Goal: Use online tool/utility: Utilize a website feature to perform a specific function

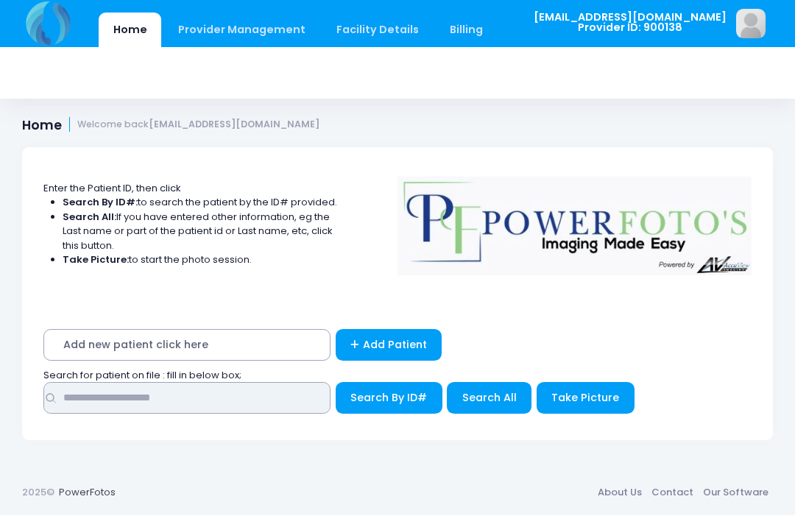
click at [249, 391] on input "text" at bounding box center [186, 399] width 287 height 32
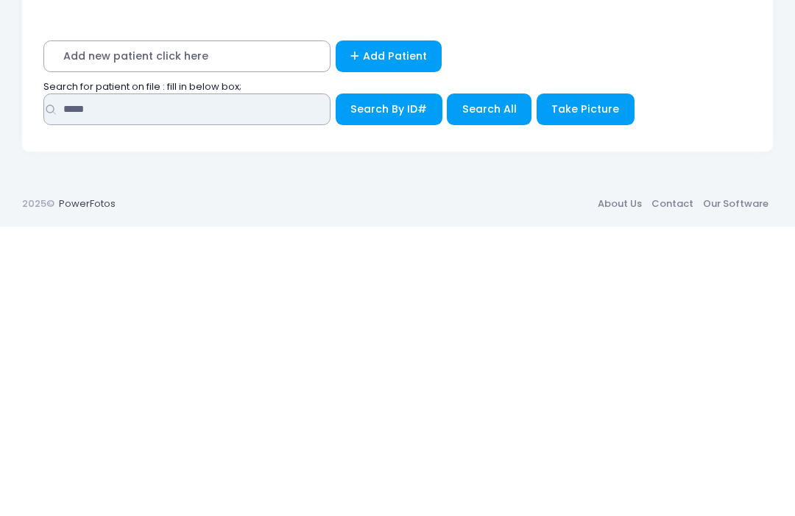
type input "*****"
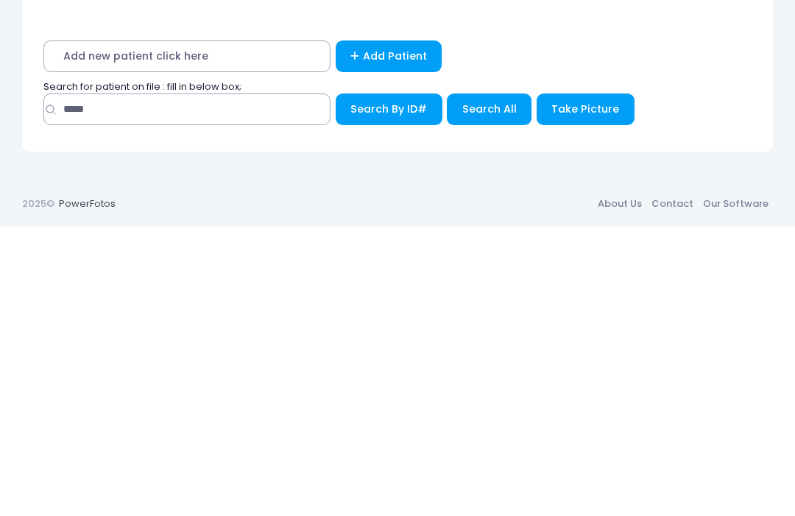
click at [480, 383] on button "Search All" at bounding box center [489, 399] width 85 height 32
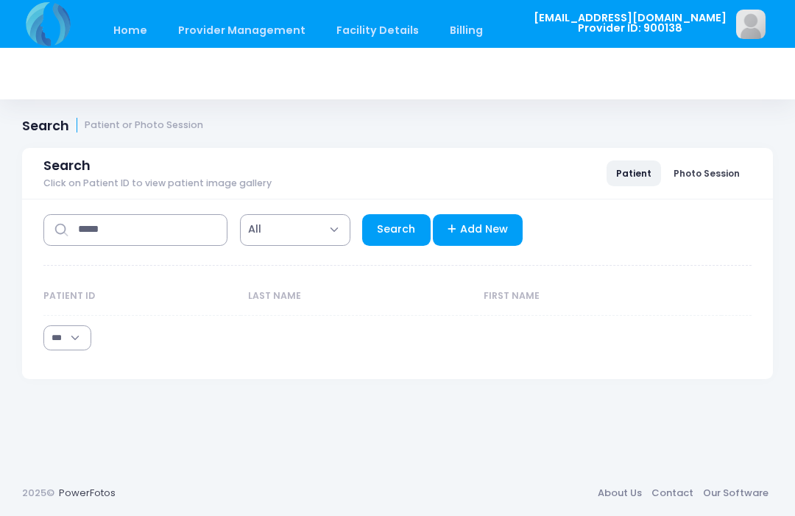
select select "***"
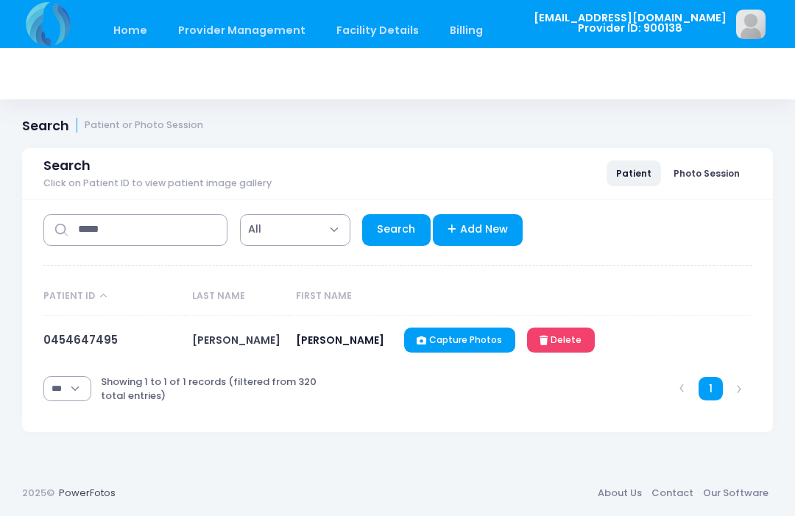
click at [90, 342] on link "0454647495" at bounding box center [80, 339] width 74 height 15
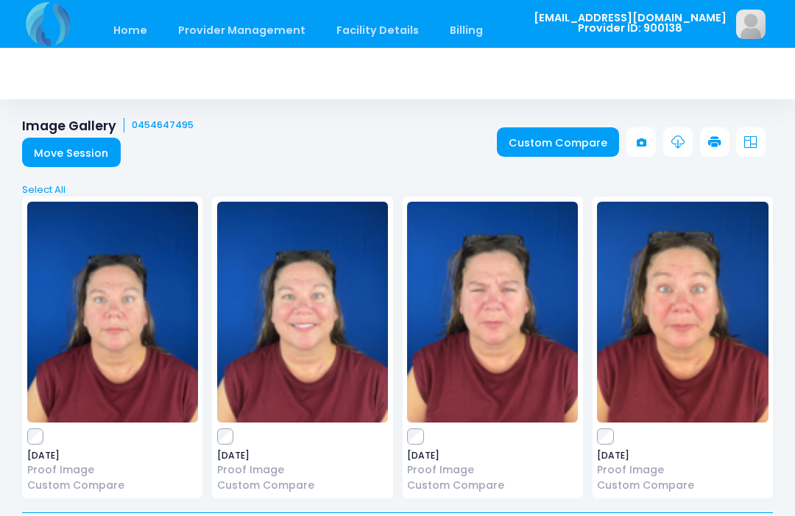
click at [568, 151] on link "Custom Compare" at bounding box center [558, 141] width 123 height 29
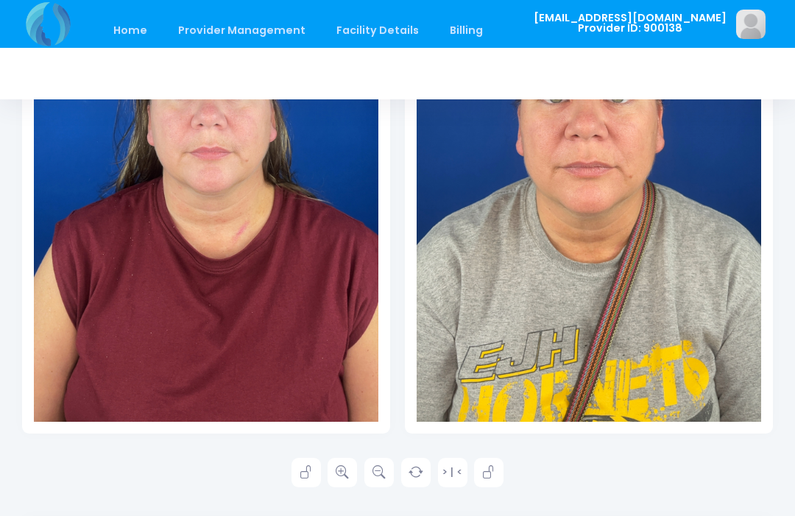
scroll to position [422, 0]
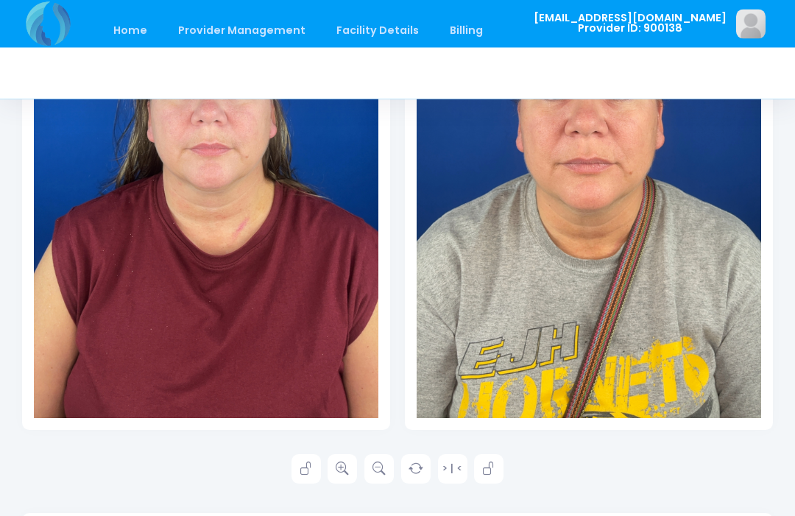
click at [344, 475] on link at bounding box center [342, 469] width 29 height 29
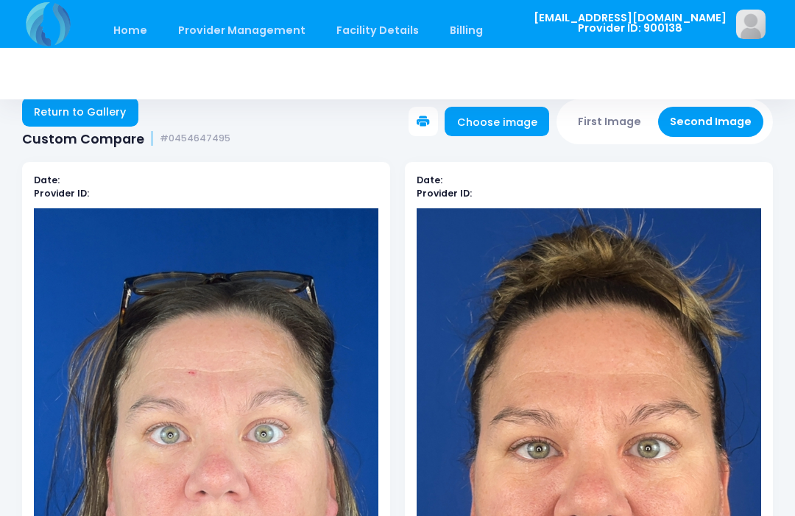
scroll to position [20, 0]
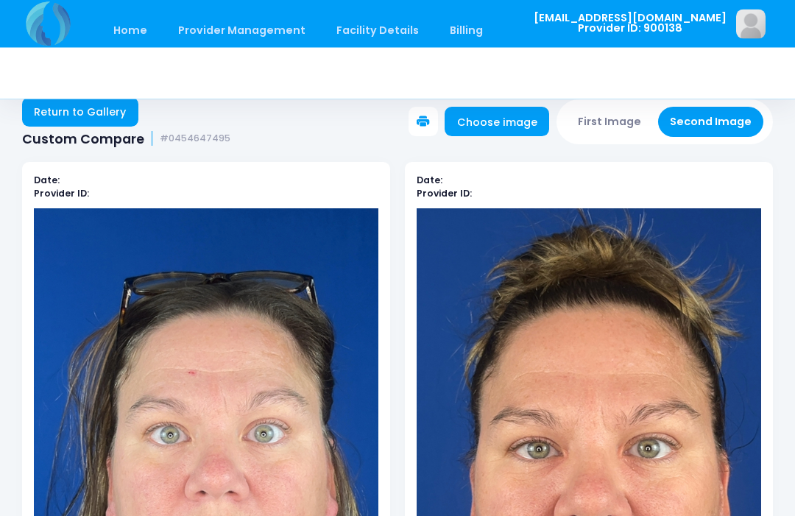
click at [613, 127] on button "First Image" at bounding box center [610, 123] width 88 height 30
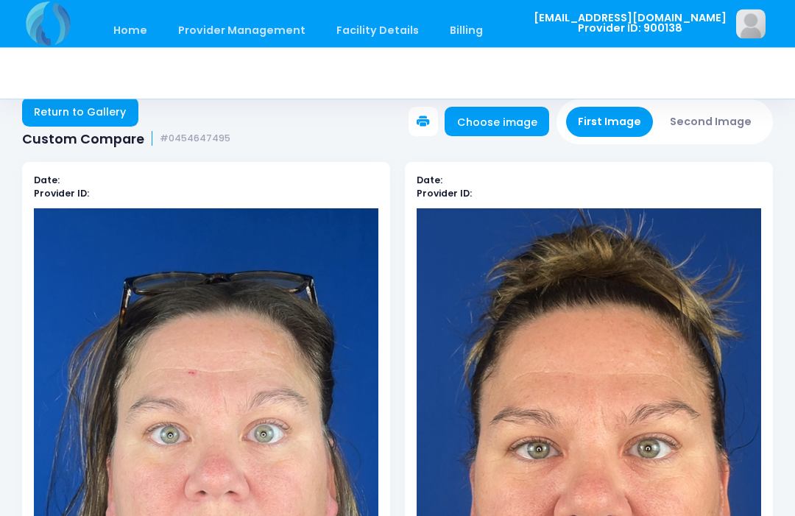
click at [505, 123] on link "Choose image" at bounding box center [497, 122] width 105 height 29
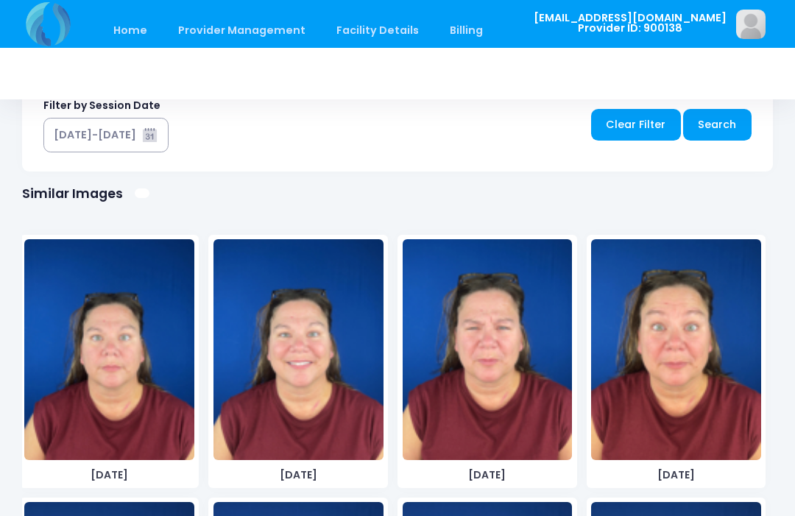
scroll to position [884, 0]
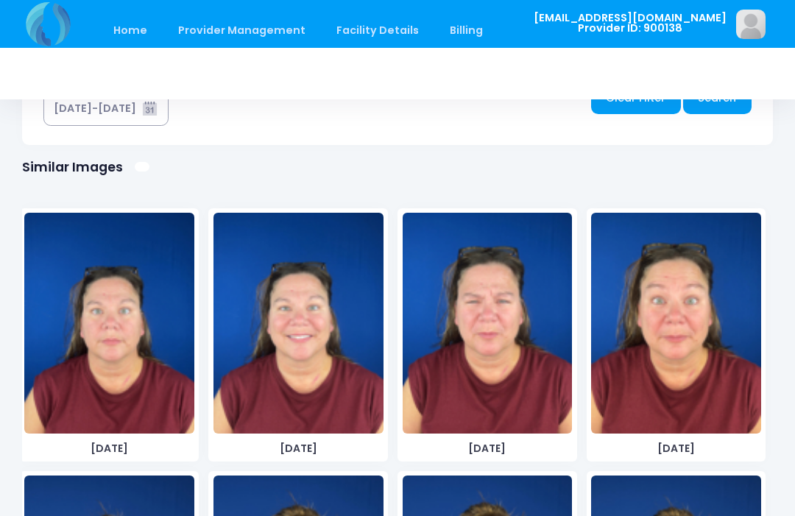
click at [326, 378] on img at bounding box center [299, 323] width 170 height 221
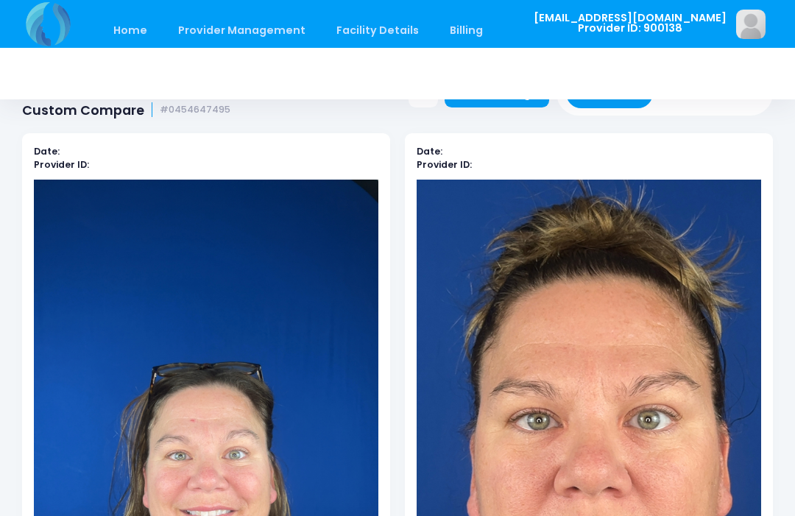
scroll to position [0, 0]
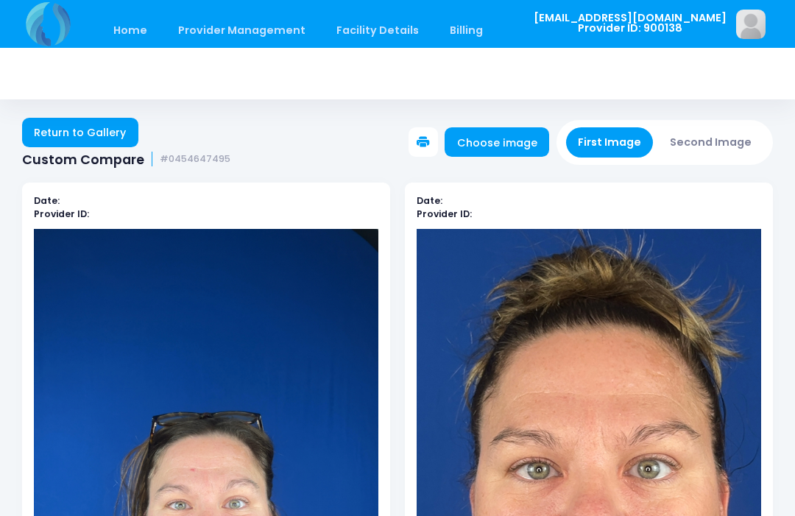
click at [711, 136] on button "Second Image" at bounding box center [711, 142] width 106 height 30
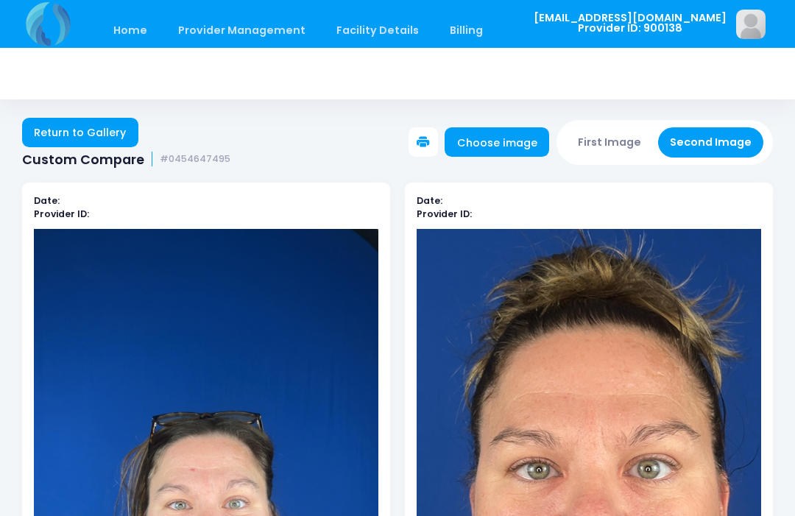
click at [471, 139] on link "Choose image" at bounding box center [497, 141] width 105 height 29
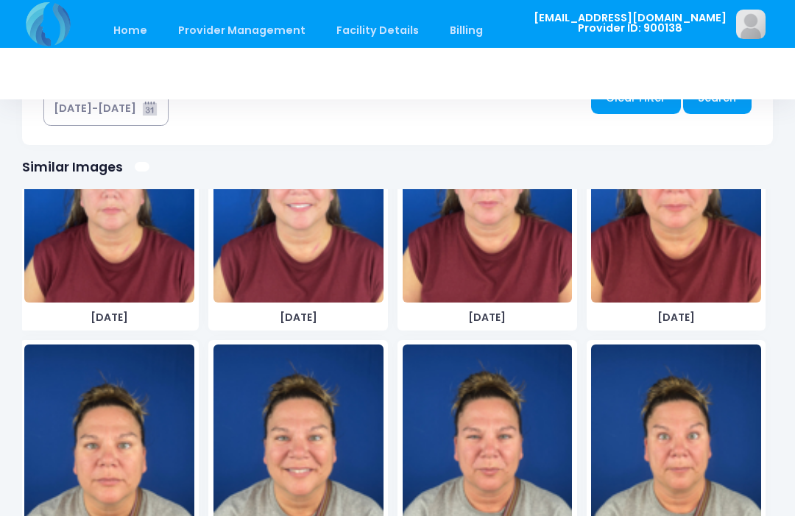
scroll to position [131, 0]
click at [326, 454] on img at bounding box center [299, 455] width 170 height 221
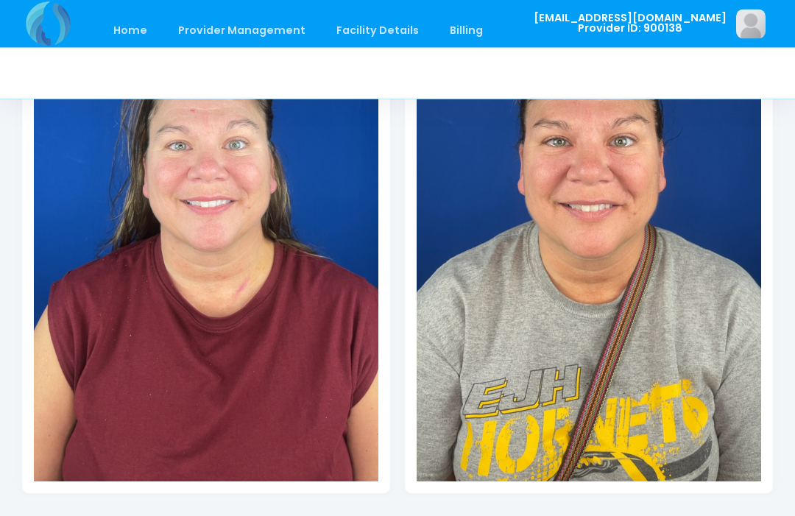
scroll to position [373, 0]
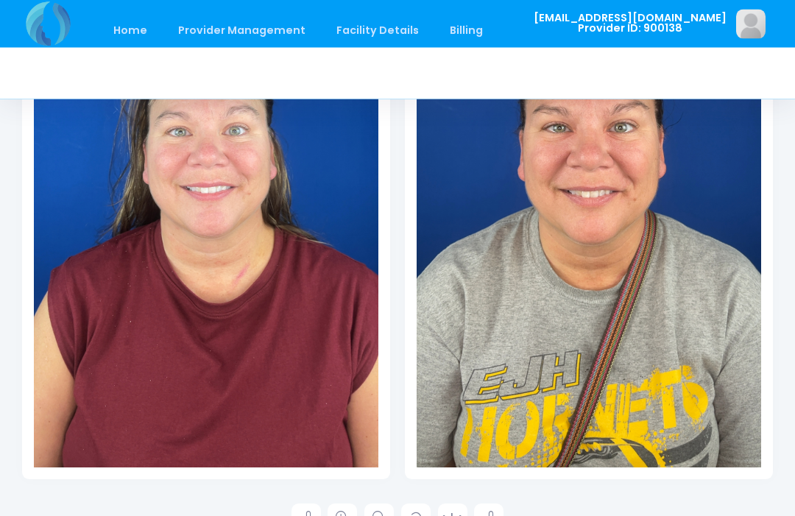
click at [346, 516] on icon at bounding box center [342, 519] width 13 height 13
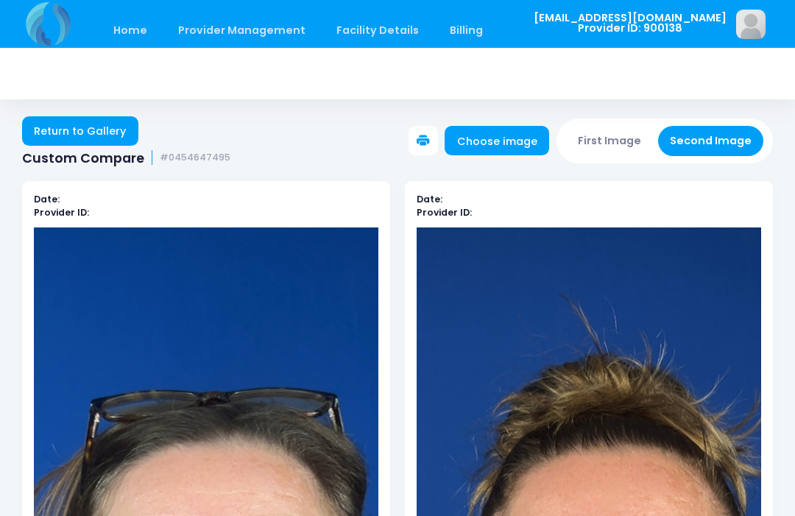
scroll to position [2, 0]
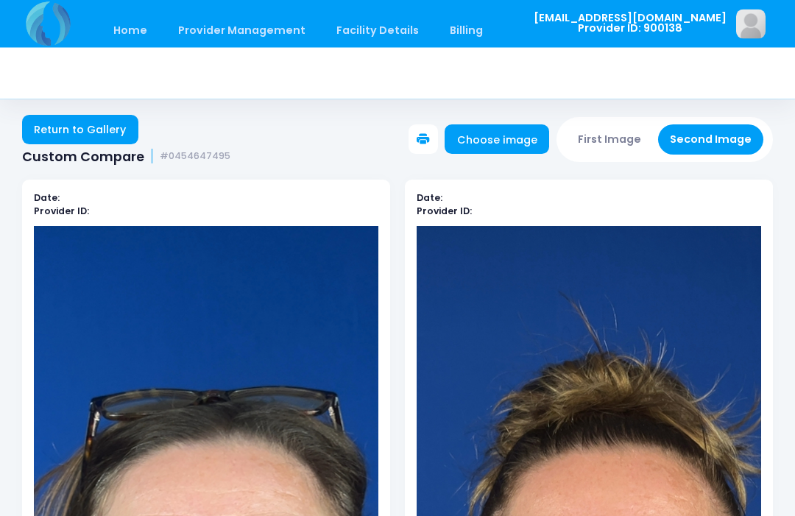
click at [608, 130] on button "First Image" at bounding box center [610, 140] width 88 height 30
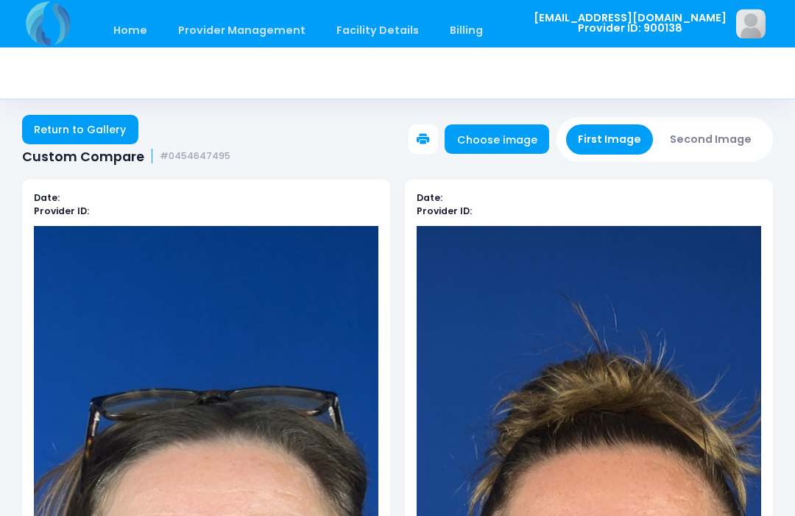
click at [617, 132] on button "First Image" at bounding box center [610, 140] width 88 height 30
click at [511, 144] on link "Choose image" at bounding box center [497, 139] width 105 height 29
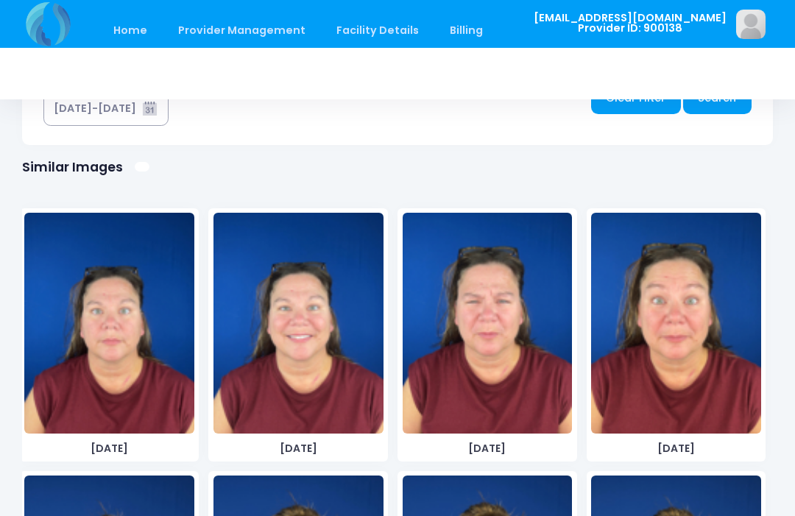
scroll to position [0, 0]
click at [500, 360] on img at bounding box center [488, 323] width 170 height 221
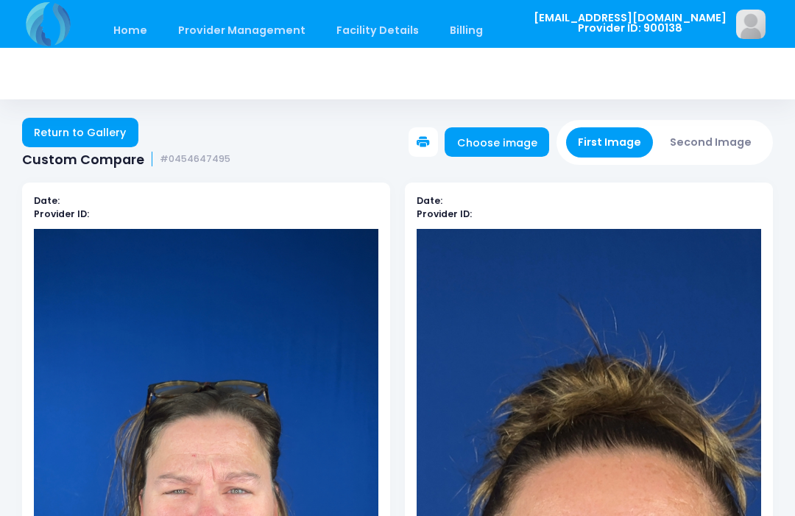
click at [722, 139] on button "Second Image" at bounding box center [711, 142] width 106 height 30
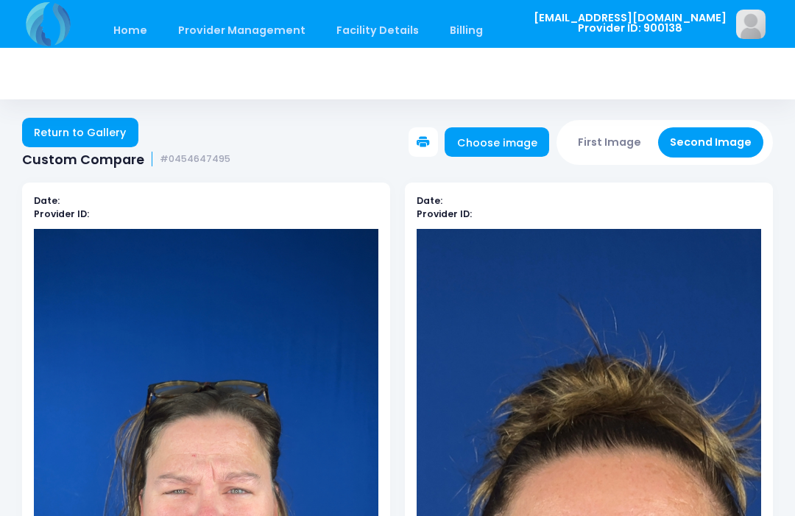
click at [507, 149] on link "Choose image" at bounding box center [497, 141] width 105 height 29
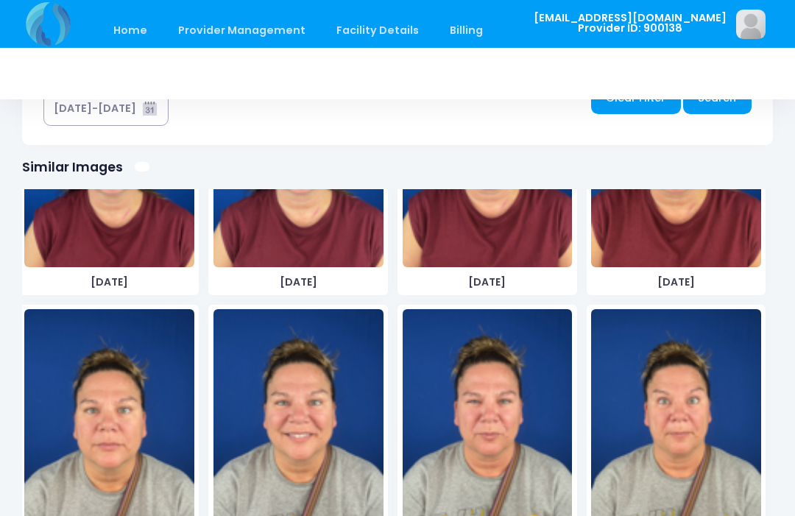
scroll to position [166, 0]
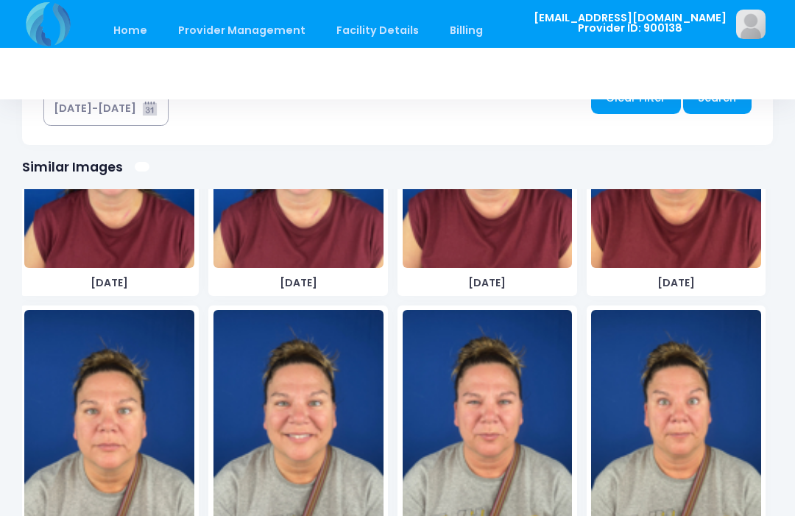
click at [494, 448] on img at bounding box center [488, 420] width 170 height 221
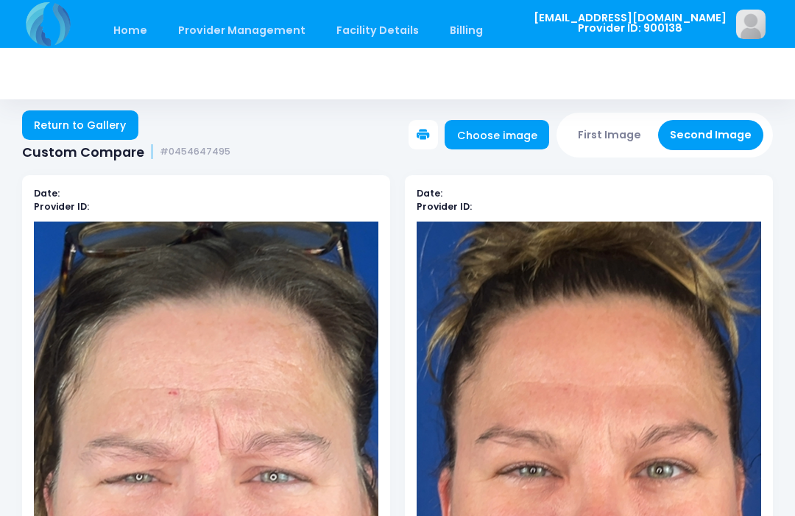
scroll to position [7, 0]
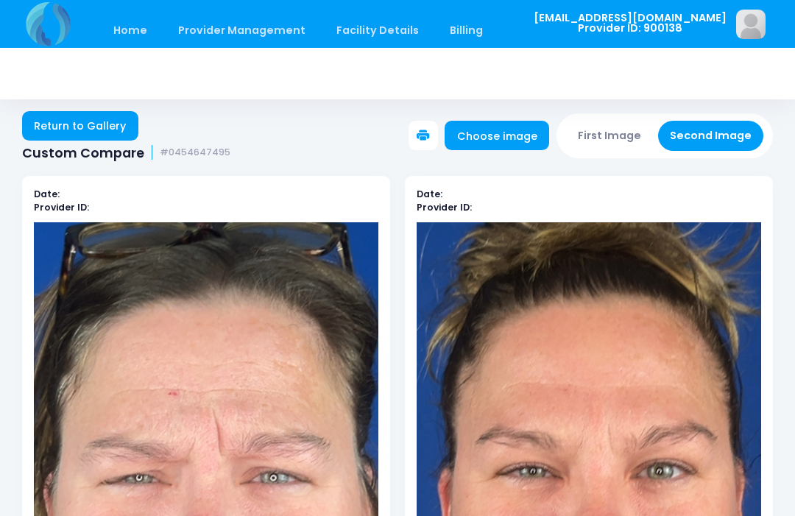
click at [609, 142] on button "First Image" at bounding box center [610, 136] width 88 height 30
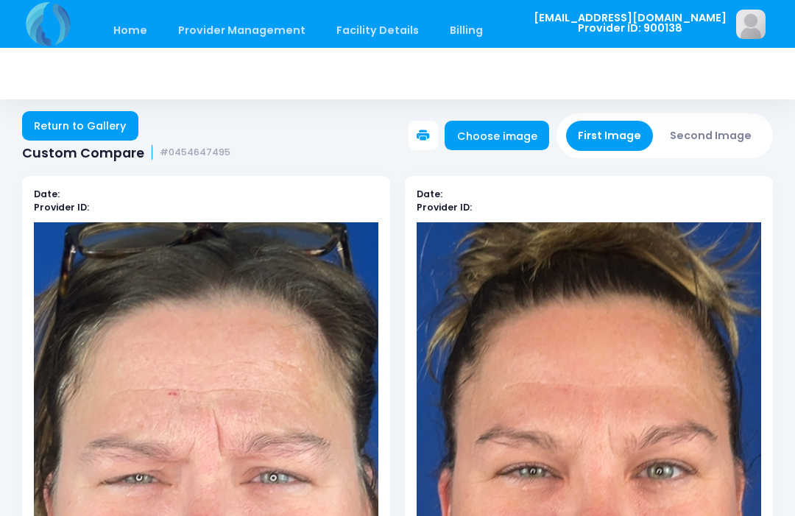
scroll to position [1, 0]
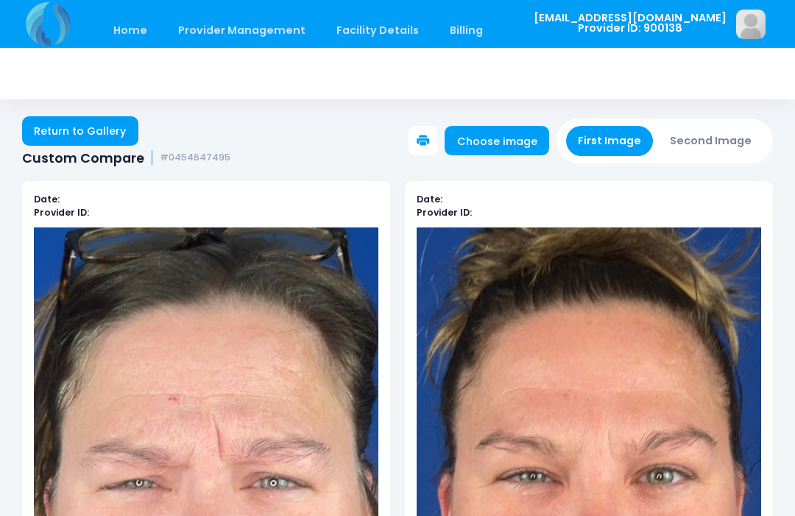
click at [504, 133] on link "Choose image" at bounding box center [497, 140] width 105 height 29
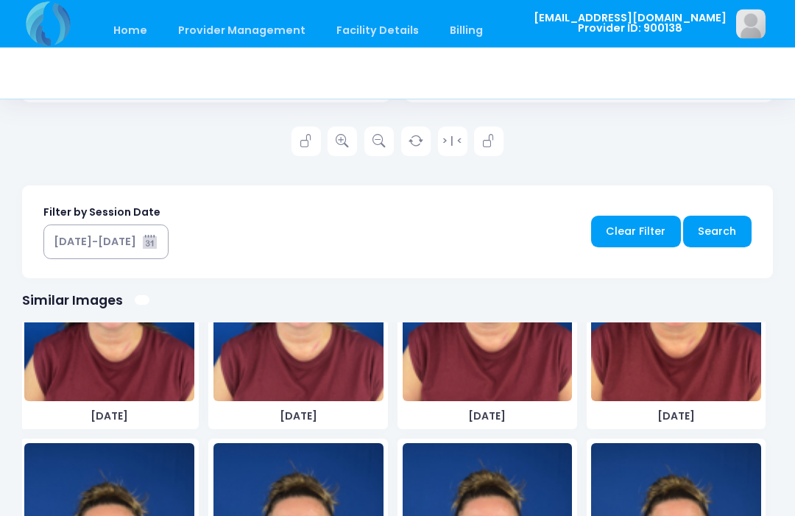
click at [544, 399] on img at bounding box center [488, 291] width 170 height 221
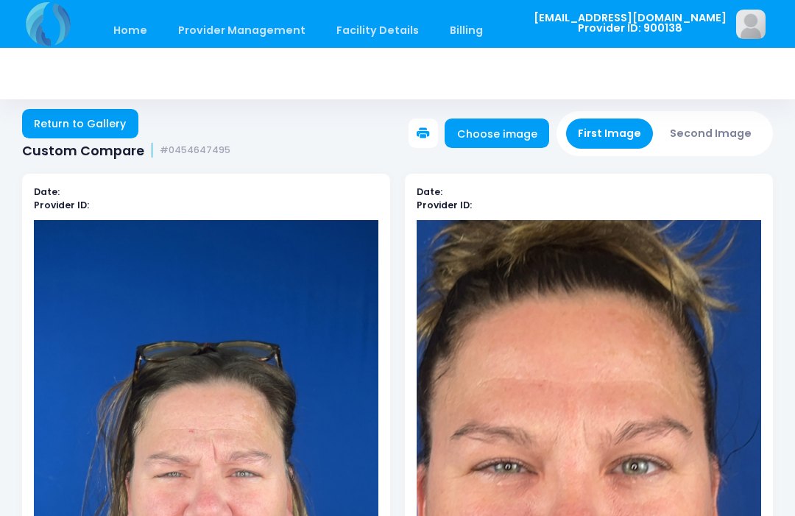
scroll to position [0, 0]
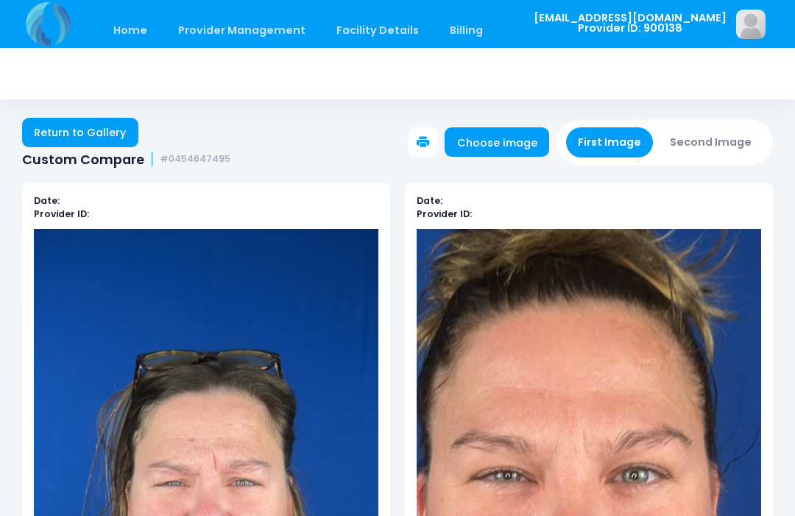
click at [514, 144] on link "Choose image" at bounding box center [497, 141] width 105 height 29
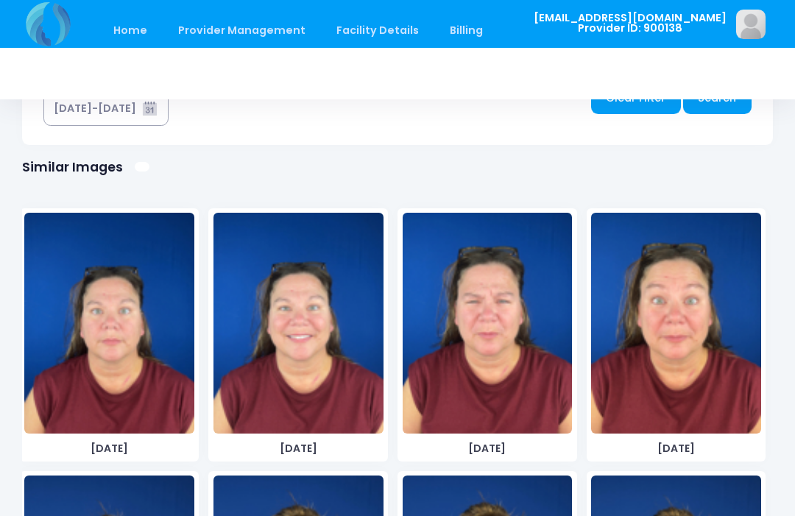
click at [692, 295] on img at bounding box center [676, 323] width 170 height 221
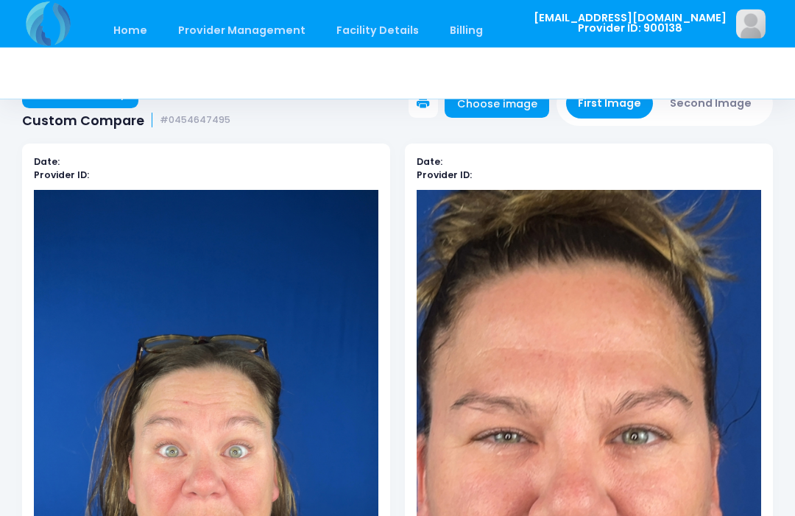
scroll to position [4, 0]
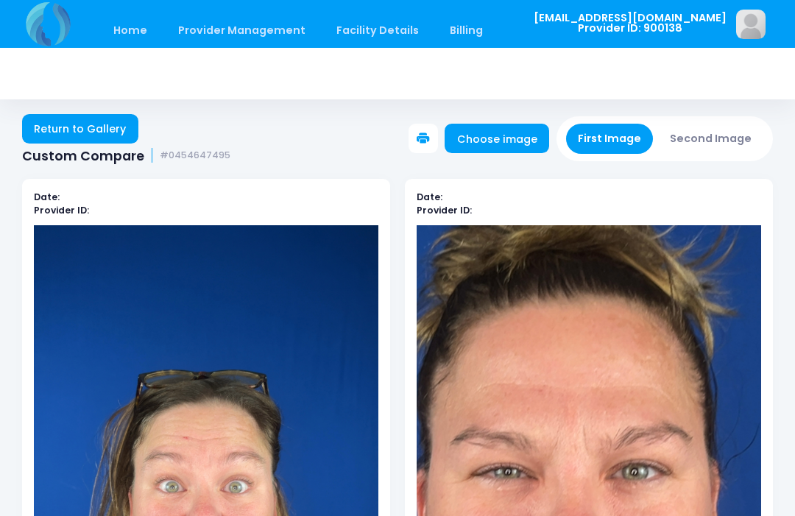
click at [707, 141] on button "Second Image" at bounding box center [711, 139] width 106 height 30
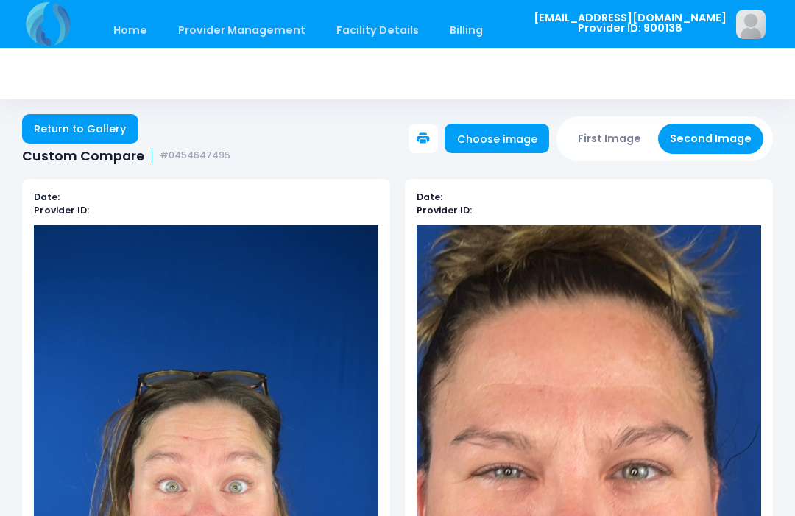
click at [507, 143] on link "Choose image" at bounding box center [497, 138] width 105 height 29
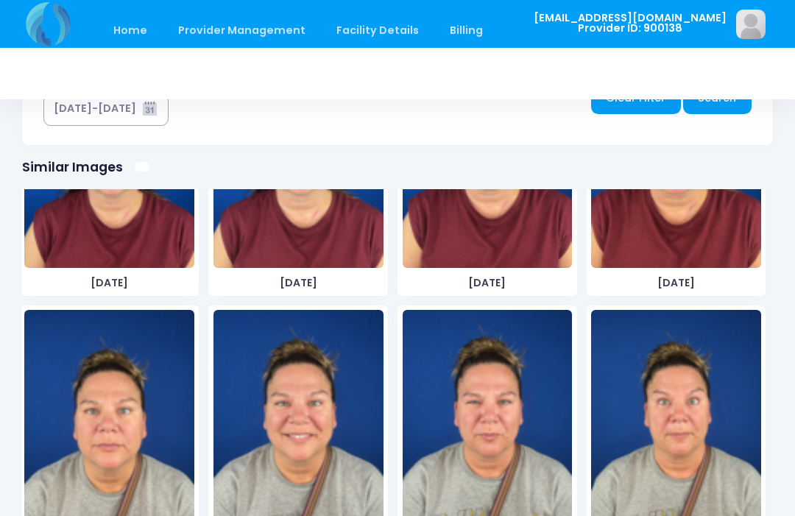
scroll to position [166, 0]
click at [666, 446] on img at bounding box center [676, 420] width 170 height 221
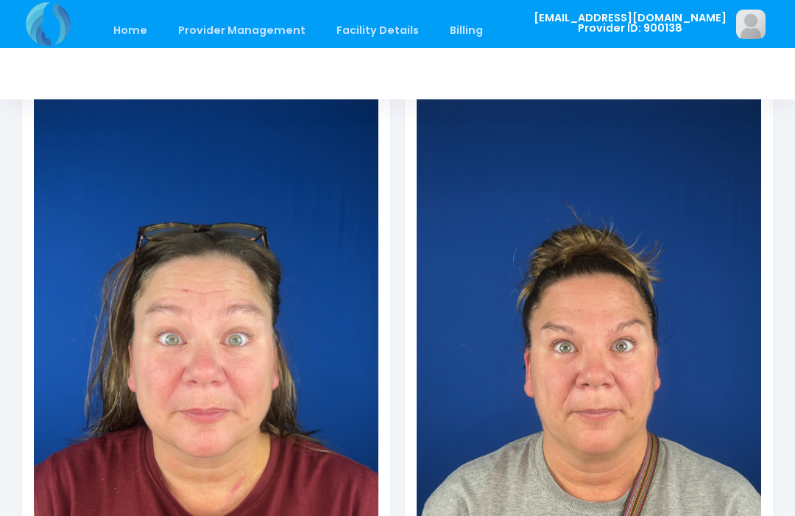
scroll to position [152, 0]
